Goal: Find contact information: Find contact information

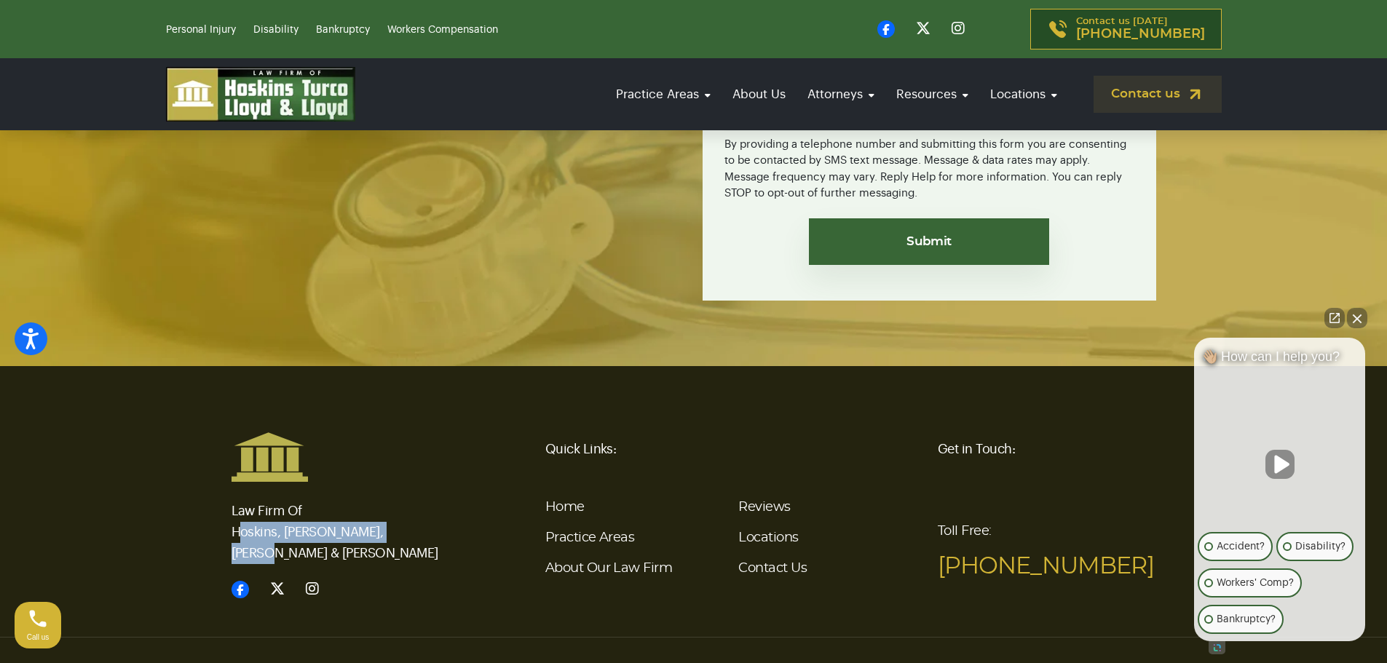
drag, startPoint x: 231, startPoint y: 469, endPoint x: 406, endPoint y: 473, distance: 174.8
click at [406, 483] on p "Law Firm Of Hoskins, [PERSON_NAME], [PERSON_NAME] & [PERSON_NAME]" at bounding box center [341, 524] width 218 height 82
copy p "Hoskins, [PERSON_NAME], [PERSON_NAME] & [PERSON_NAME]"
click at [789, 532] on link "Locations" at bounding box center [768, 538] width 60 height 13
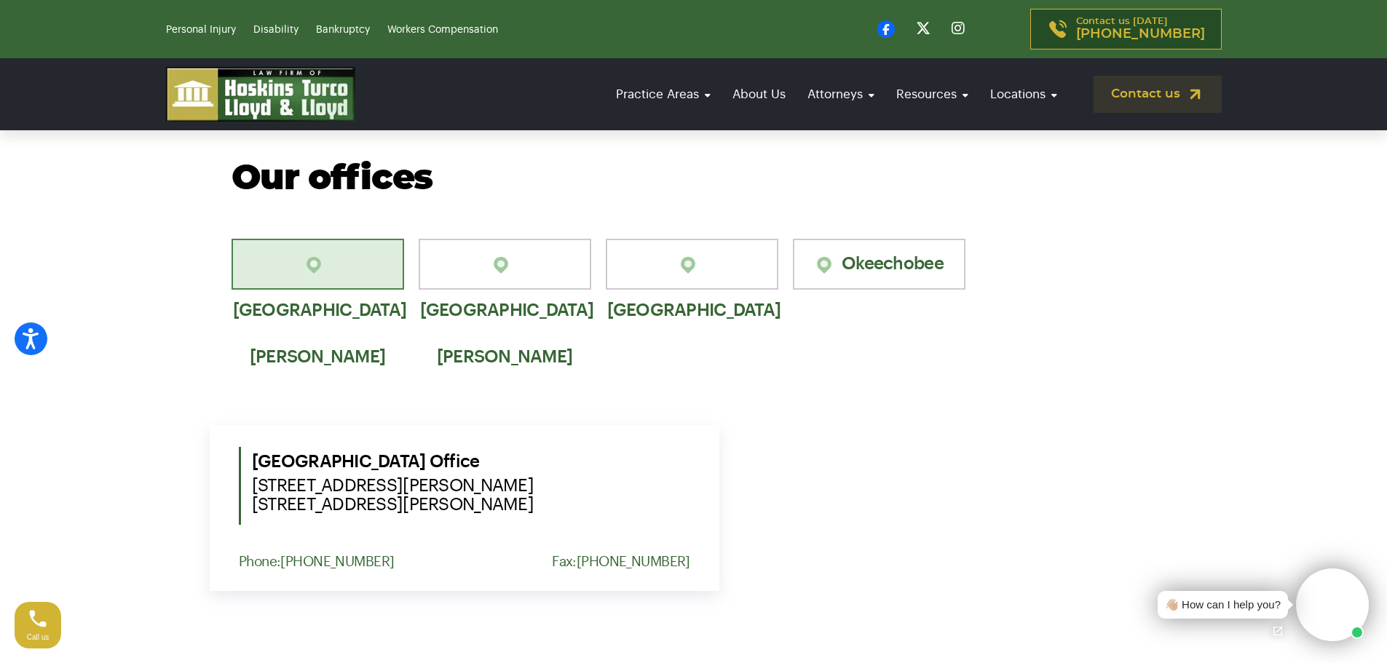
scroll to position [947, 0]
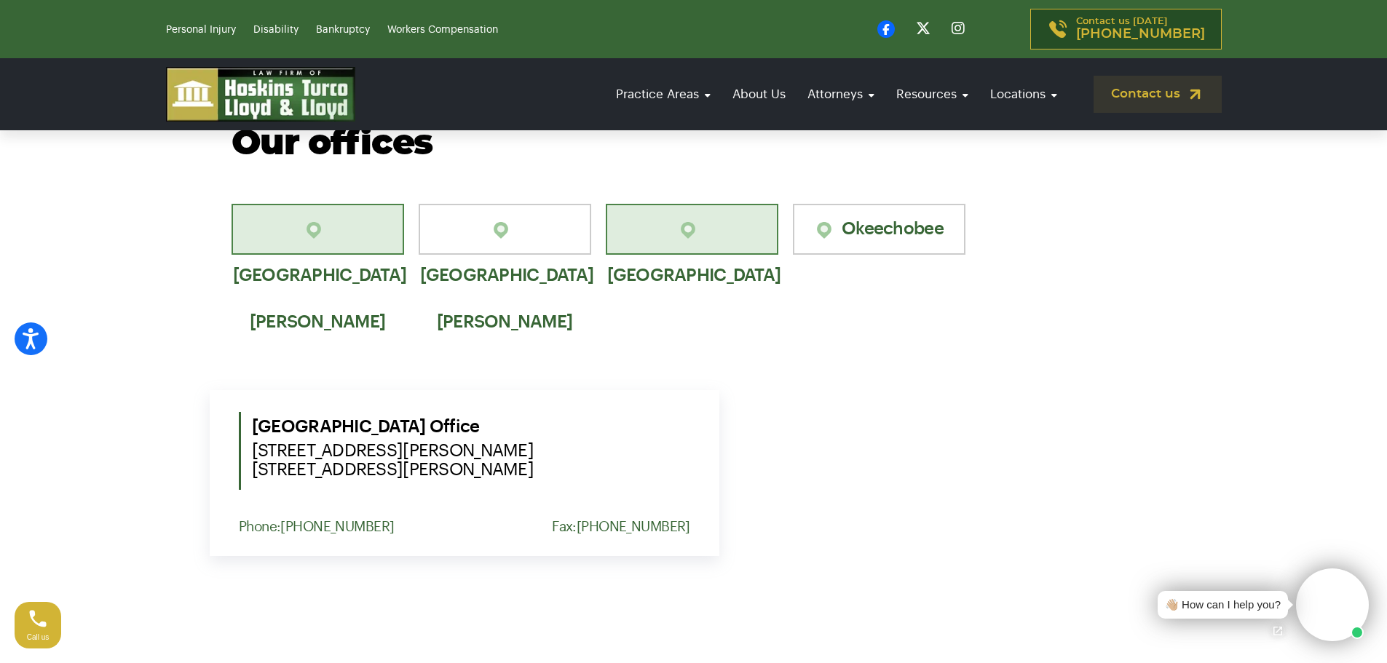
click at [698, 224] on link "[GEOGRAPHIC_DATA]" at bounding box center [692, 229] width 173 height 51
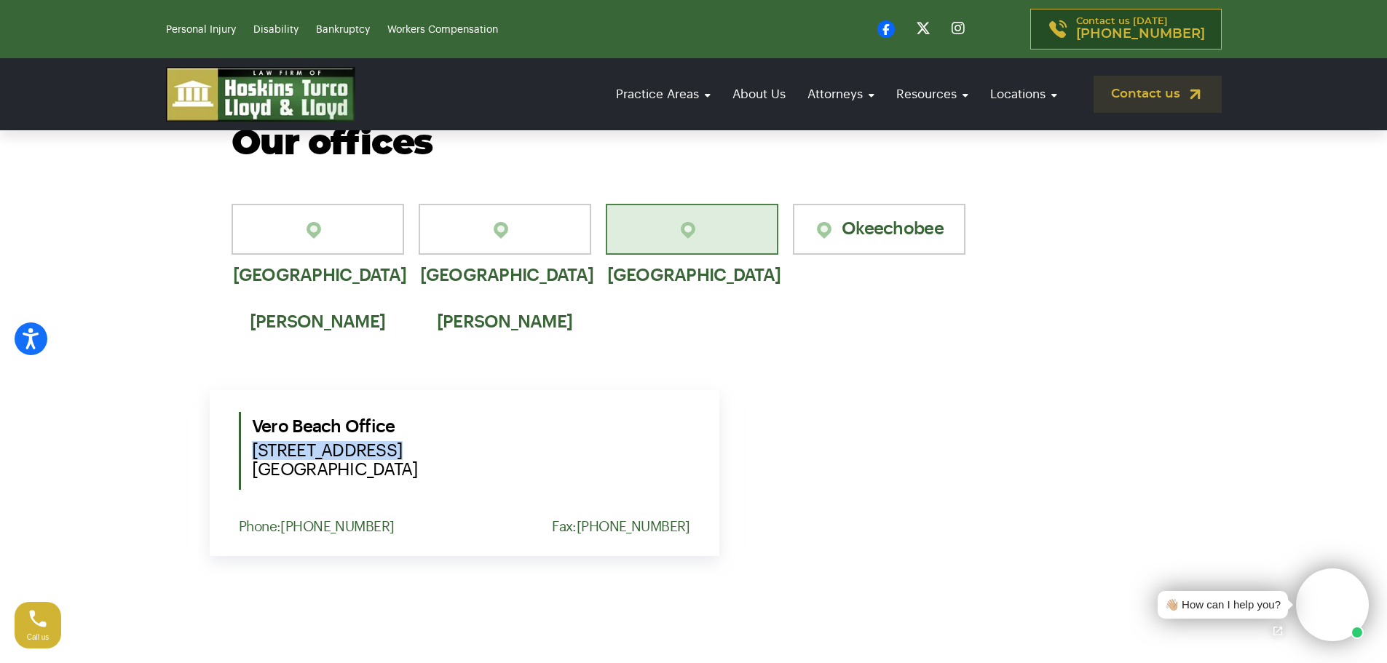
drag, startPoint x: 254, startPoint y: 452, endPoint x: 387, endPoint y: 456, distance: 132.6
click at [387, 456] on span "2101 15th Avenue Vero Beach, FL 32960" at bounding box center [471, 460] width 438 height 38
copy span "2101 15th Avenue"
drag, startPoint x: 253, startPoint y: 470, endPoint x: 337, endPoint y: 470, distance: 84.5
click at [337, 470] on span "2101 15th Avenue Vero Beach, FL 32960" at bounding box center [471, 460] width 438 height 38
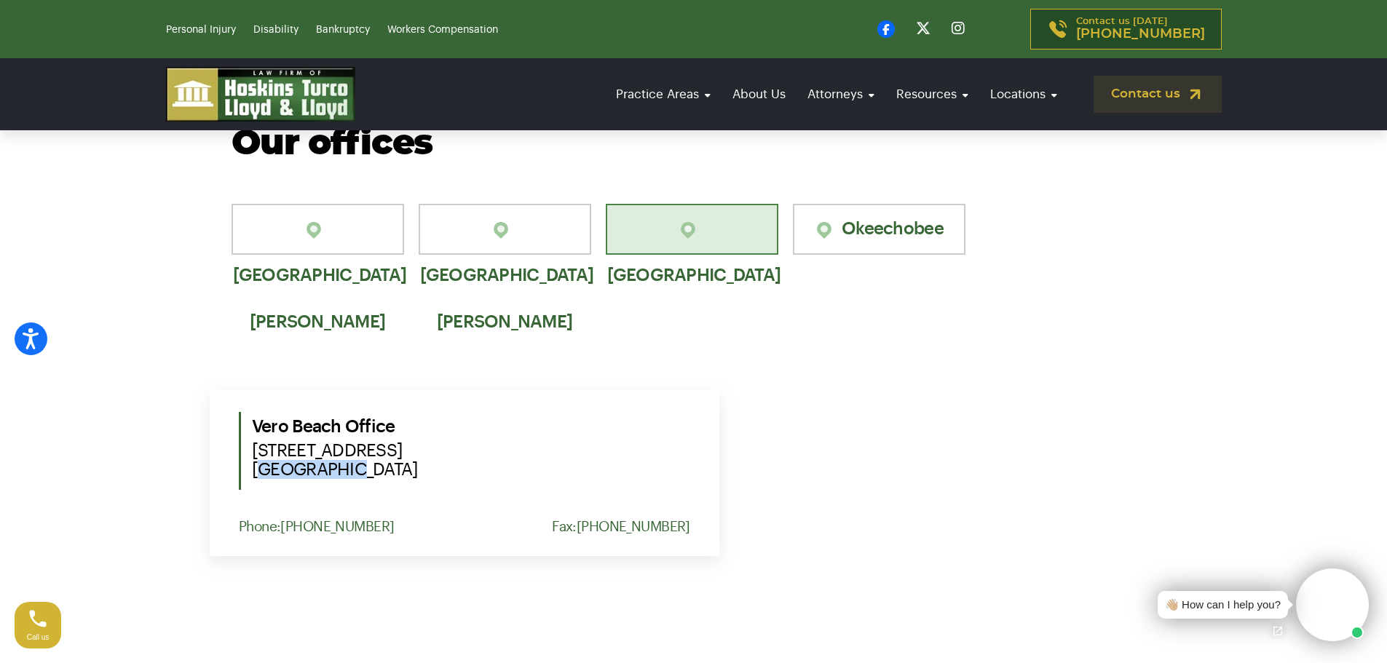
copy span "[GEOGRAPHIC_DATA]"
drag, startPoint x: 422, startPoint y: 475, endPoint x: 369, endPoint y: 479, distance: 53.3
click at [369, 479] on span "2101 15th Avenue Vero Beach, FL 32960" at bounding box center [471, 460] width 438 height 38
copy span "32960"
drag, startPoint x: 382, startPoint y: 529, endPoint x: 285, endPoint y: 535, distance: 96.4
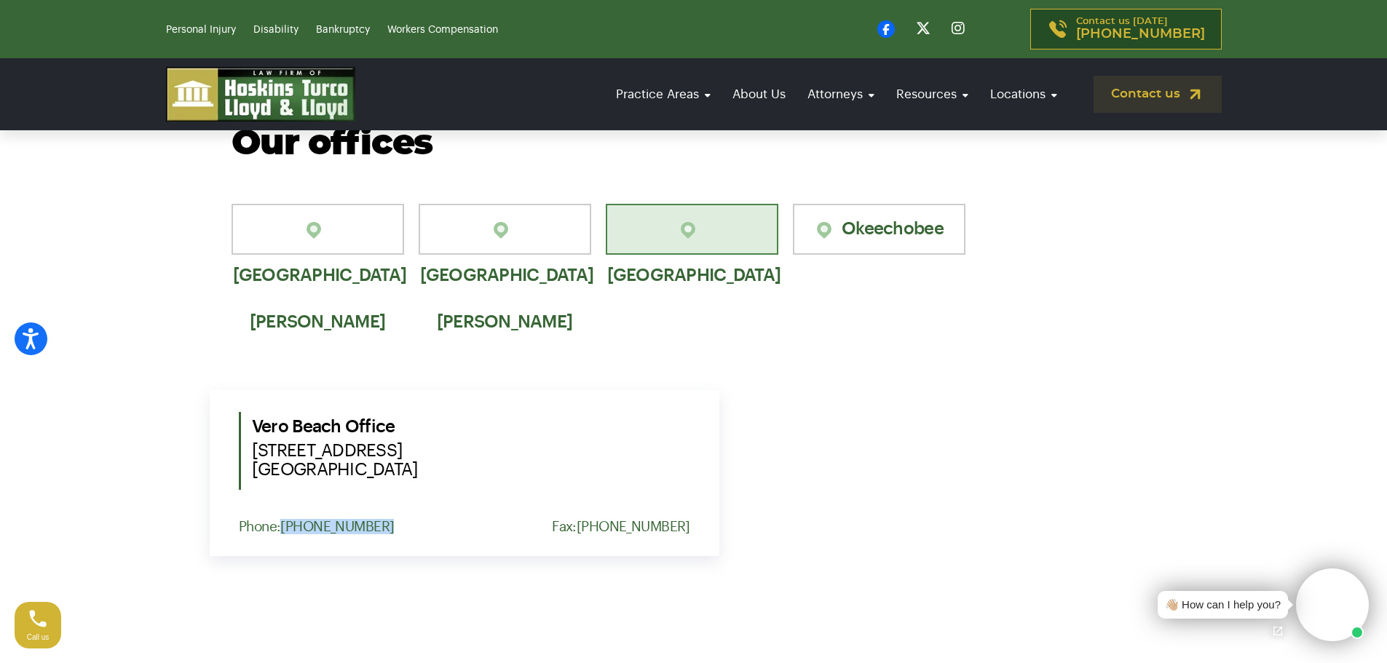
click at [285, 535] on div "Vero Beach Office 2101 15th Avenue Vero Beach, FL 32960 Phone: (772) 577-7551 F…" at bounding box center [465, 473] width 510 height 166
copy link "(772) 577-7551"
drag, startPoint x: 695, startPoint y: 527, endPoint x: 604, endPoint y: 528, distance: 90.3
click at [604, 528] on div "Vero Beach Office 2101 15th Avenue Vero Beach, FL 32960 Phone: (772) 577-7551 F…" at bounding box center [465, 473] width 510 height 166
copy link "(772) 794-7773"
